Goal: Task Accomplishment & Management: Manage account settings

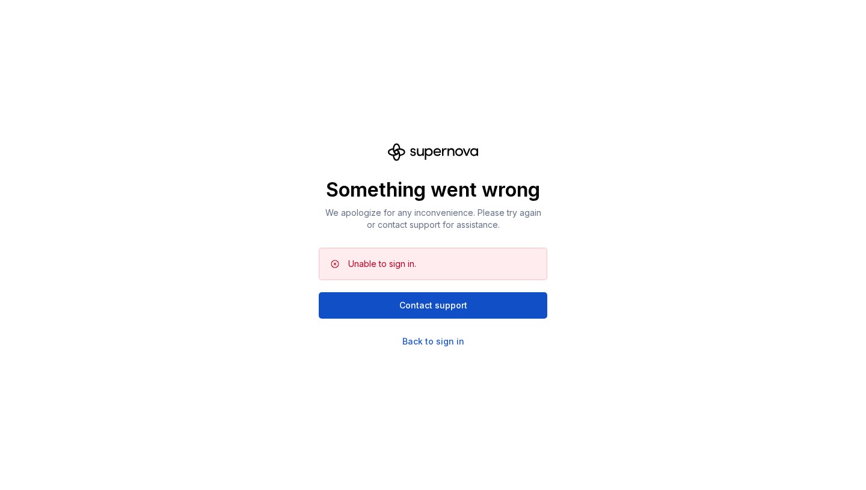
click at [396, 268] on div "Unable to sign in." at bounding box center [382, 264] width 68 height 12
click at [407, 344] on div "Back to sign in" at bounding box center [433, 342] width 62 height 12
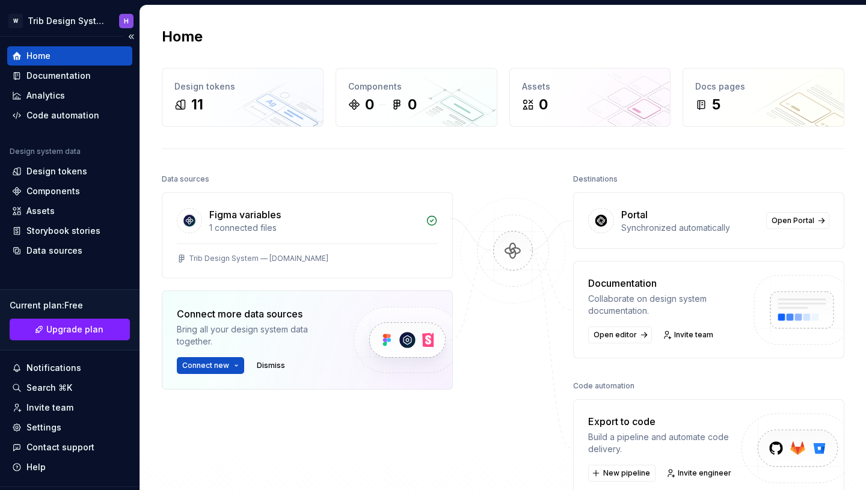
click at [60, 307] on div "Current plan : Free" at bounding box center [70, 306] width 120 height 12
click at [69, 408] on div "Invite team" at bounding box center [49, 408] width 47 height 12
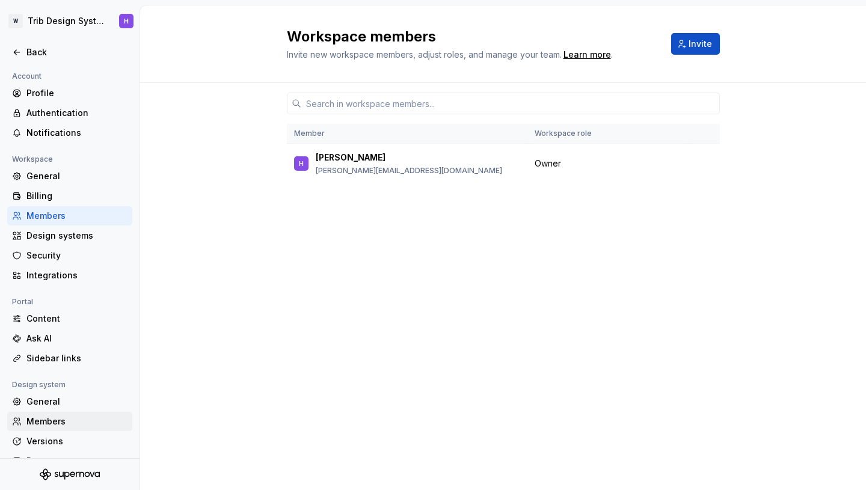
click at [43, 430] on div "Members" at bounding box center [69, 421] width 125 height 19
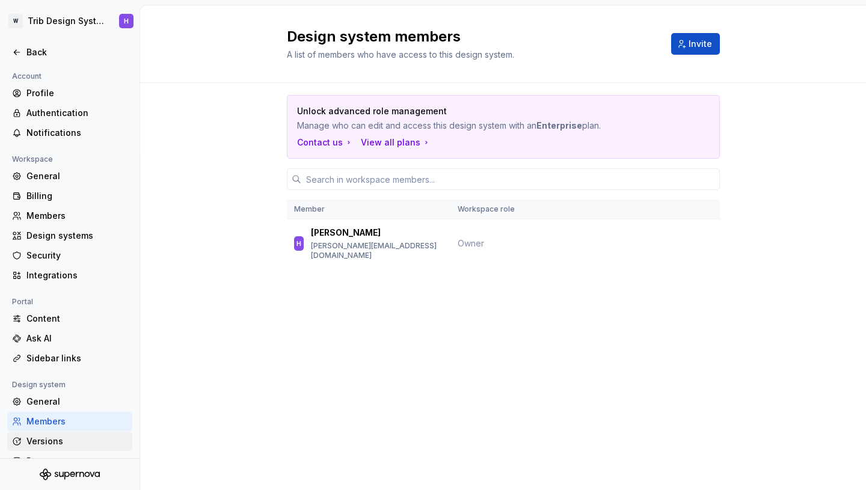
click at [65, 443] on div "Versions" at bounding box center [76, 441] width 101 height 12
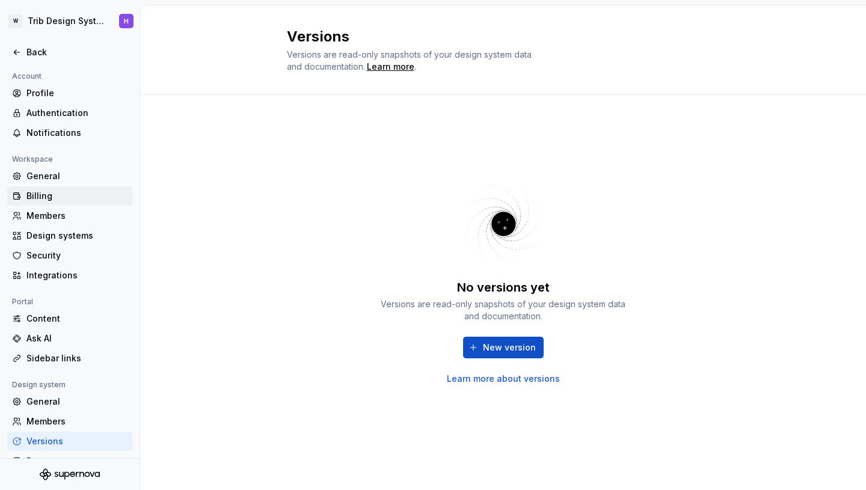
click at [84, 199] on div "Billing" at bounding box center [76, 196] width 101 height 12
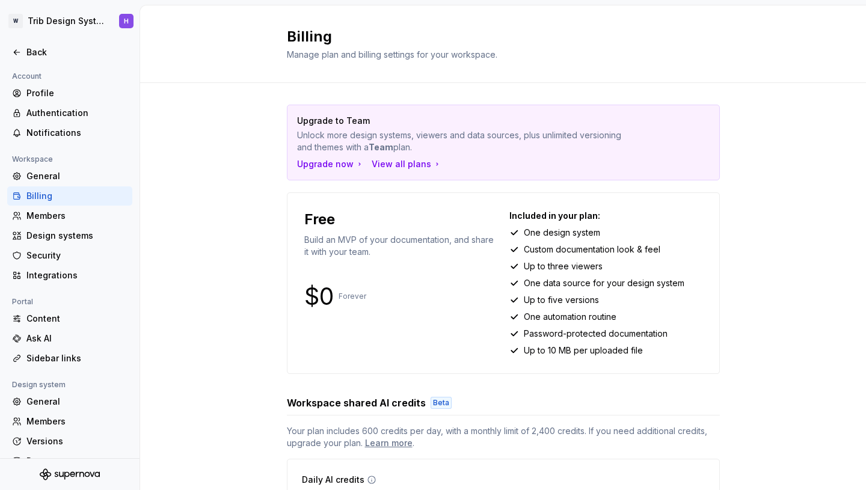
click at [583, 235] on p "One design system" at bounding box center [562, 233] width 76 height 12
click at [586, 252] on p "Custom documentation look & feel" at bounding box center [592, 250] width 137 height 12
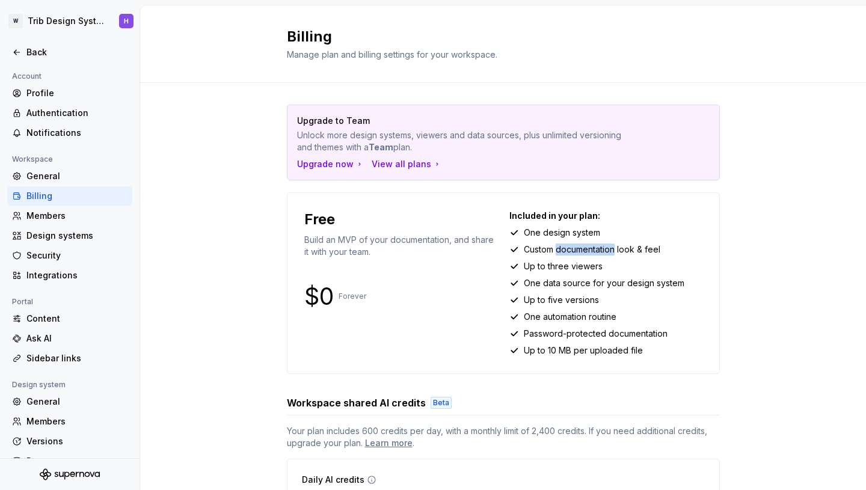
click at [586, 252] on p "Custom documentation look & feel" at bounding box center [592, 250] width 137 height 12
click at [582, 259] on div "Included in your plan: One design system Custom documentation look & feel Up to…" at bounding box center [605, 283] width 193 height 147
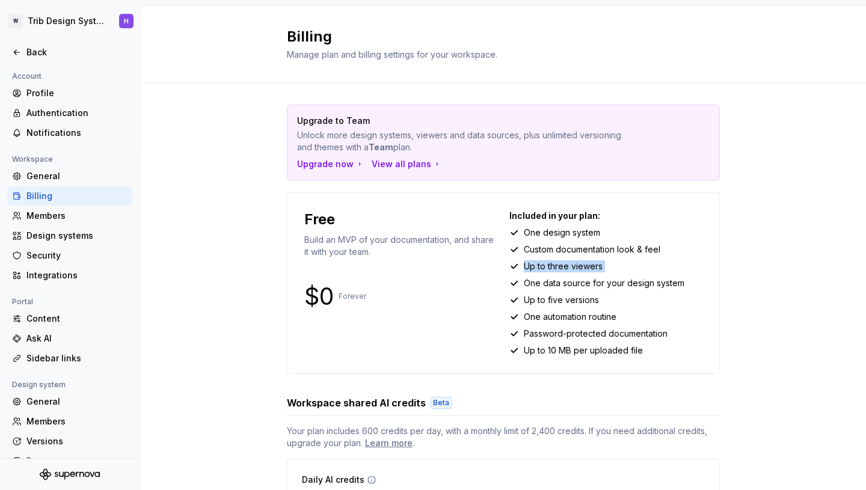
click at [582, 259] on div "Included in your plan: One design system Custom documentation look & feel Up to…" at bounding box center [605, 283] width 193 height 147
click at [581, 276] on div "Included in your plan: One design system Custom documentation look & feel Up to…" at bounding box center [605, 283] width 193 height 147
click at [52, 91] on div "Profile" at bounding box center [76, 93] width 101 height 12
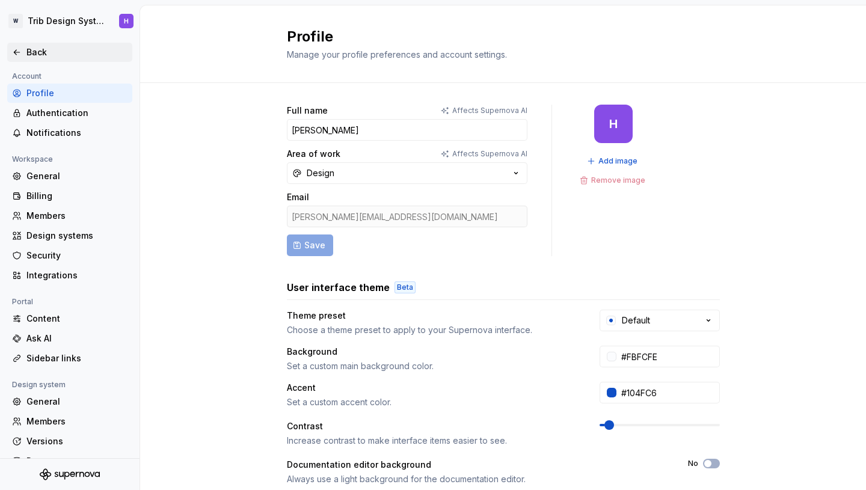
click at [55, 55] on div "Back" at bounding box center [76, 52] width 101 height 12
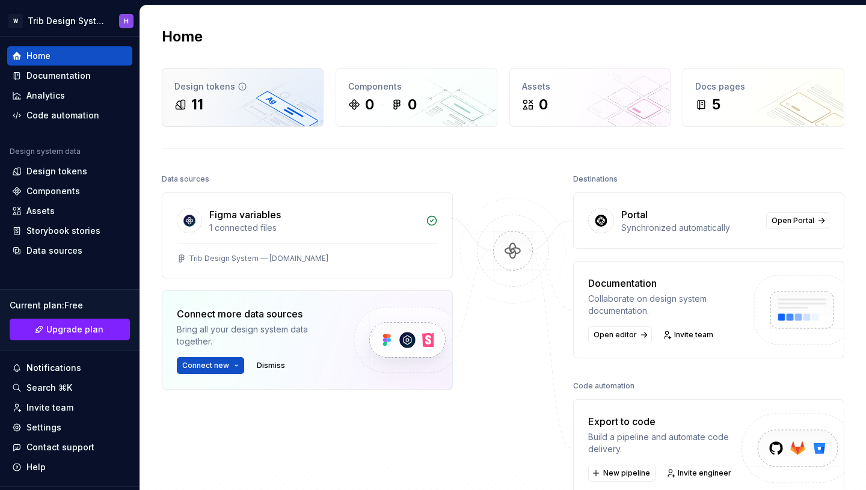
click at [238, 106] on div "11" at bounding box center [242, 104] width 137 height 19
